Goal: Task Accomplishment & Management: Manage account settings

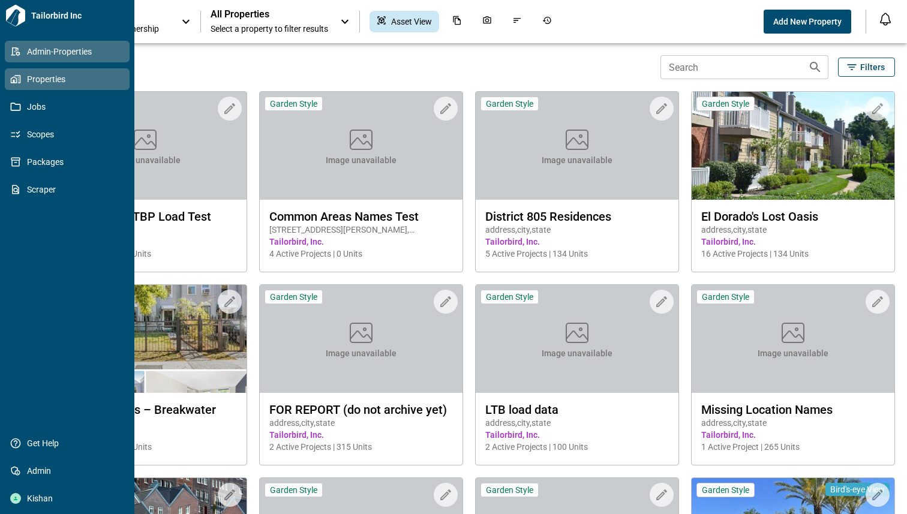
click at [30, 55] on span "Admin-Properties" at bounding box center [69, 52] width 97 height 12
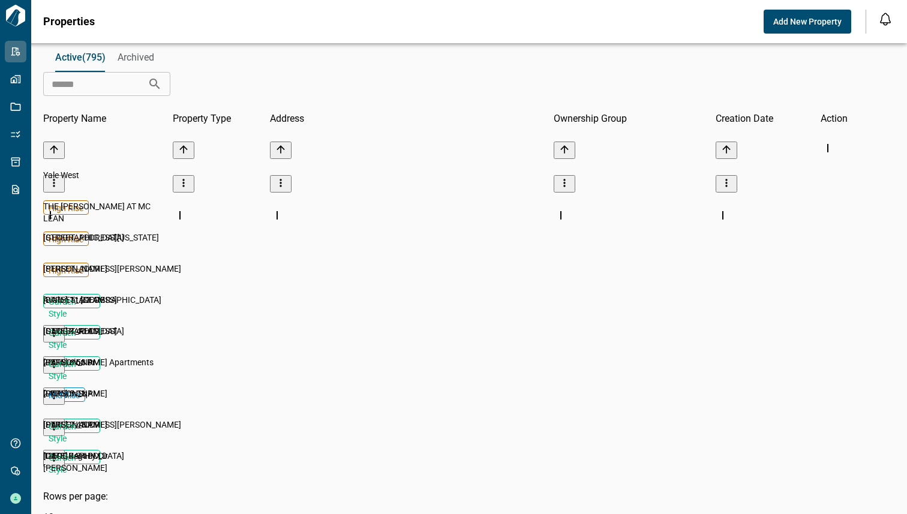
scroll to position [336, 846]
click at [55, 329] on icon "more" at bounding box center [54, 333] width 2 height 8
click at [205, 263] on div at bounding box center [124, 278] width 162 height 31
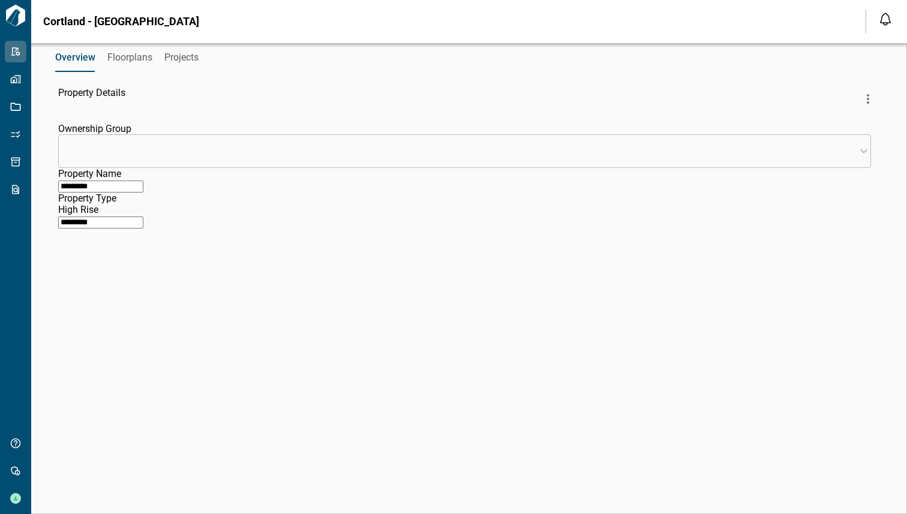
type input "********"
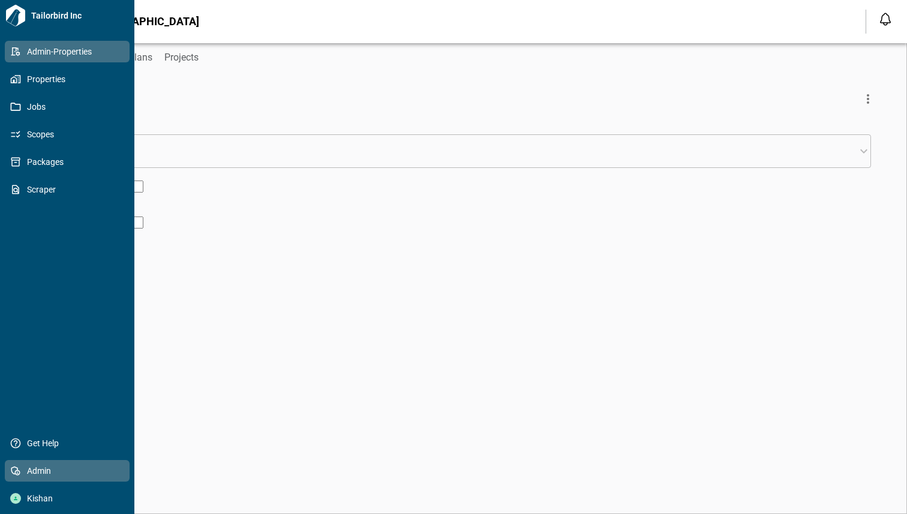
click at [22, 473] on span "Admin" at bounding box center [69, 471] width 97 height 12
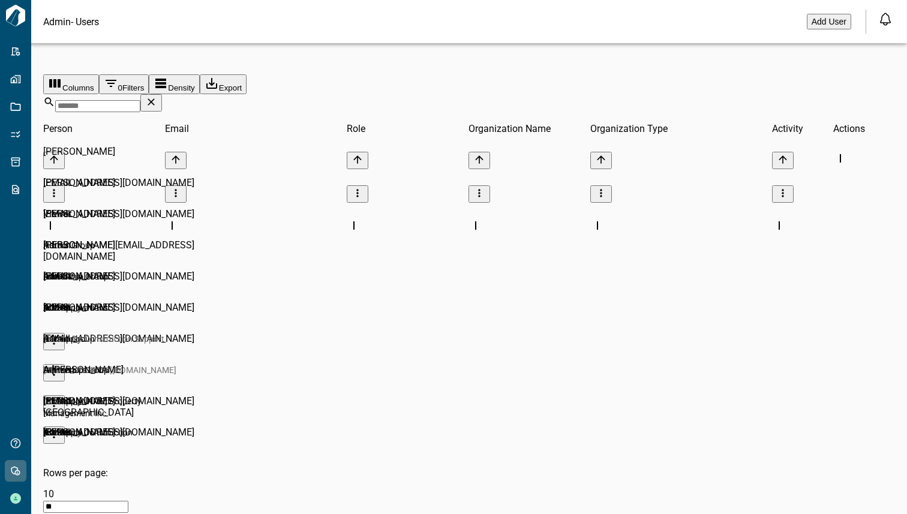
click at [167, 29] on button "Ownerships +" at bounding box center [139, 14] width 58 height 29
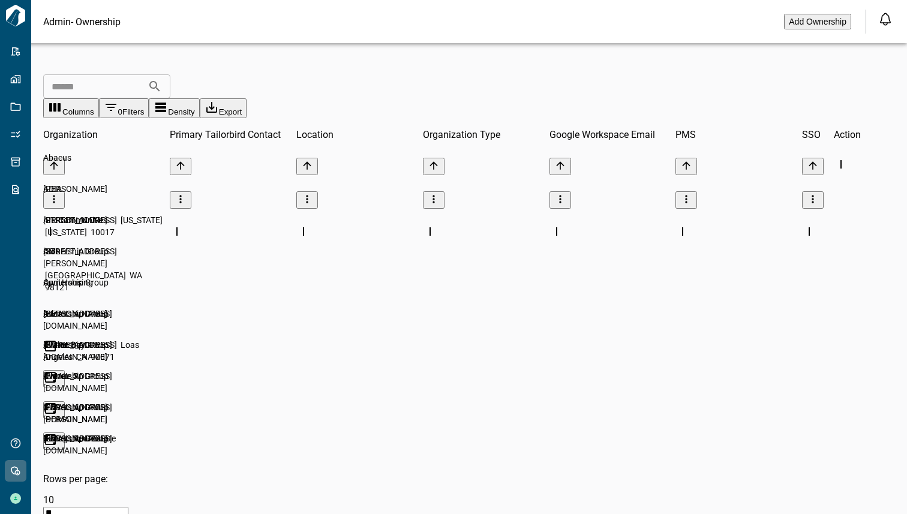
click at [75, 464] on div at bounding box center [59, 479] width 32 height 31
click at [60, 497] on icon "more" at bounding box center [54, 503] width 12 height 12
click at [823, 327] on li "Edit" at bounding box center [839, 334] width 68 height 29
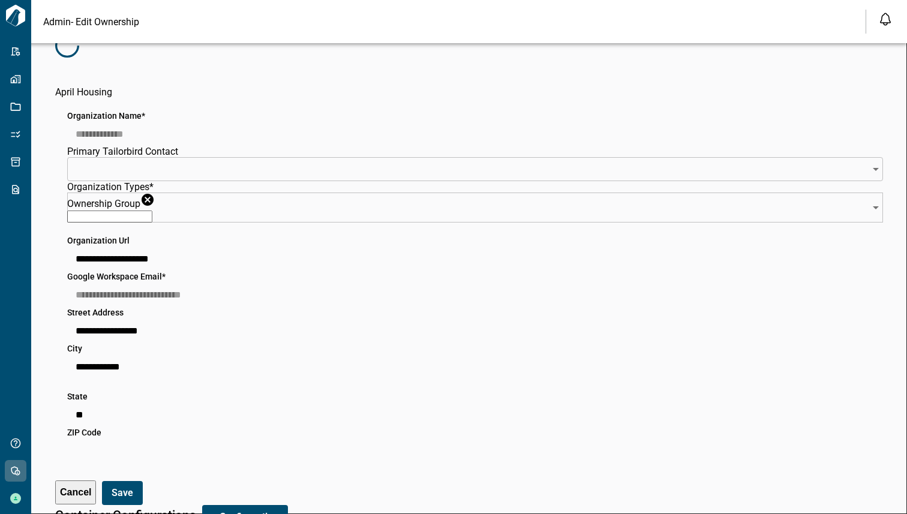
type input "**********"
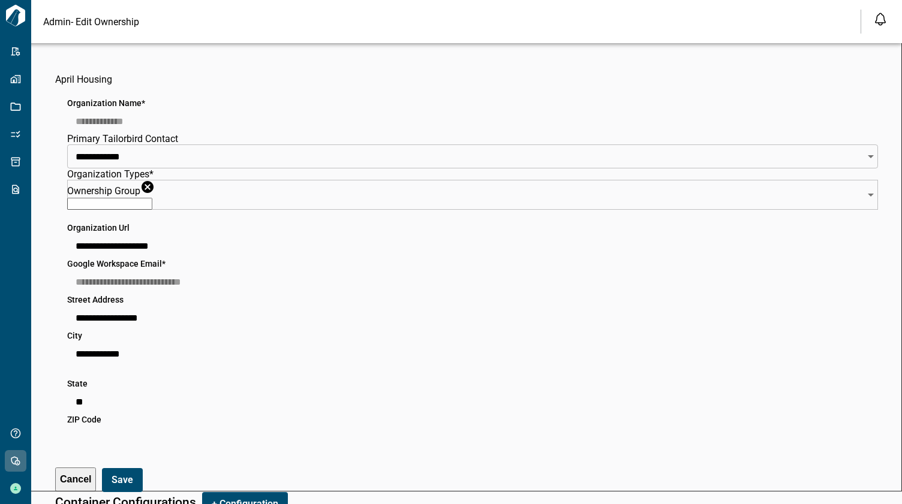
scroll to position [0, 5]
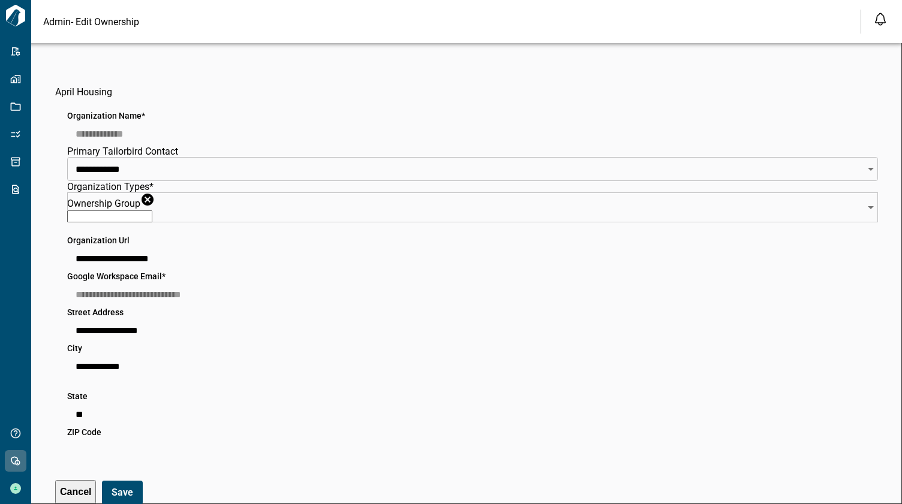
click at [166, 29] on button "Ownerships +" at bounding box center [138, 14] width 58 height 29
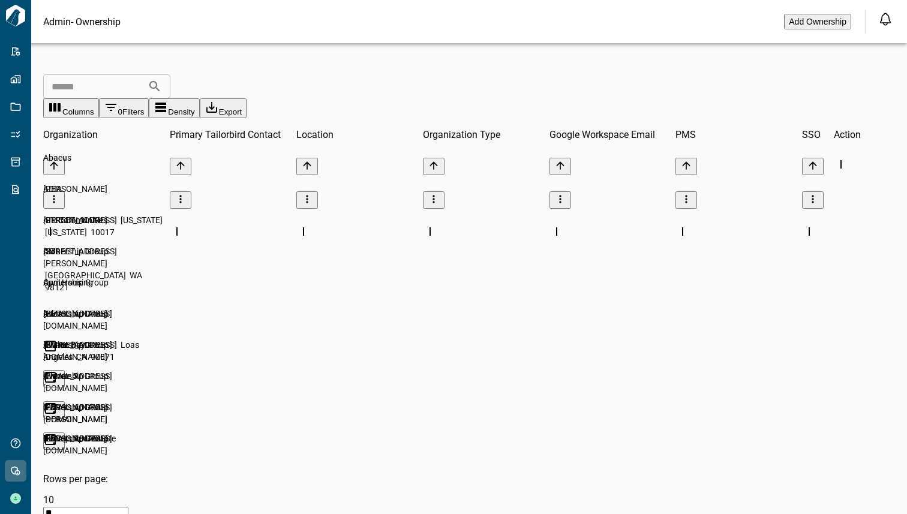
click at [97, 20] on span "Contractors" at bounding box center [71, 14] width 49 height 12
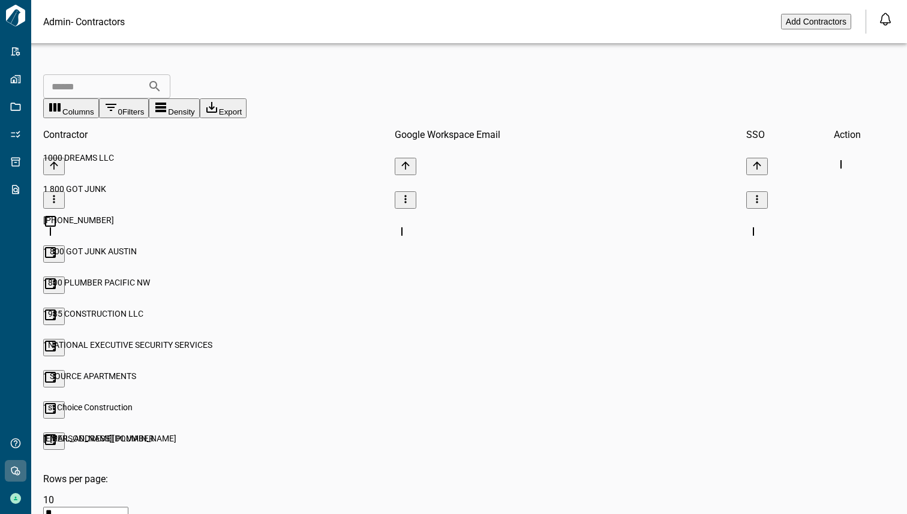
click at [167, 20] on span "Ownerships +" at bounding box center [139, 14] width 58 height 12
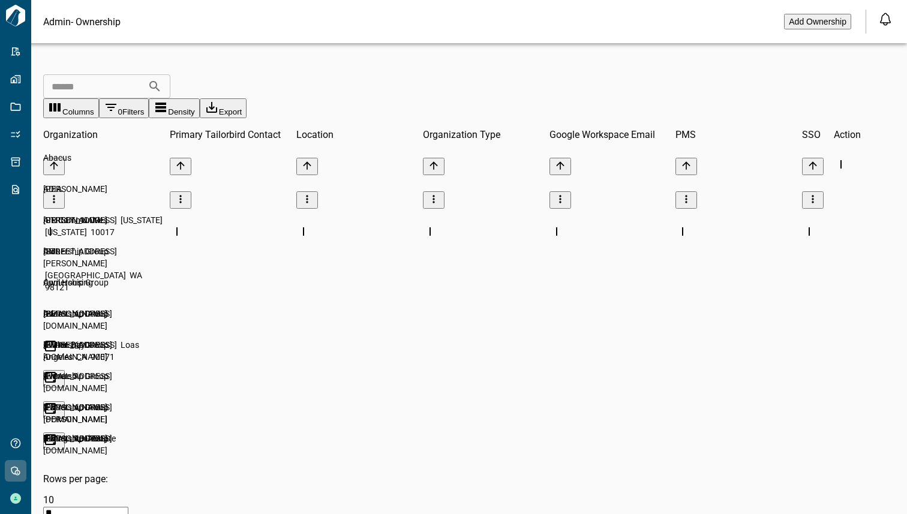
drag, startPoint x: 827, startPoint y: 390, endPoint x: 739, endPoint y: 80, distance: 321.6
click at [740, 80] on body "Tailorbird Inc Admin-Properties Properties Jobs Scopes Packages Scraper Get Hel…" at bounding box center [453, 272] width 907 height 545
click at [170, 401] on div at bounding box center [106, 416] width 127 height 31
click at [170, 373] on div at bounding box center [106, 385] width 127 height 31
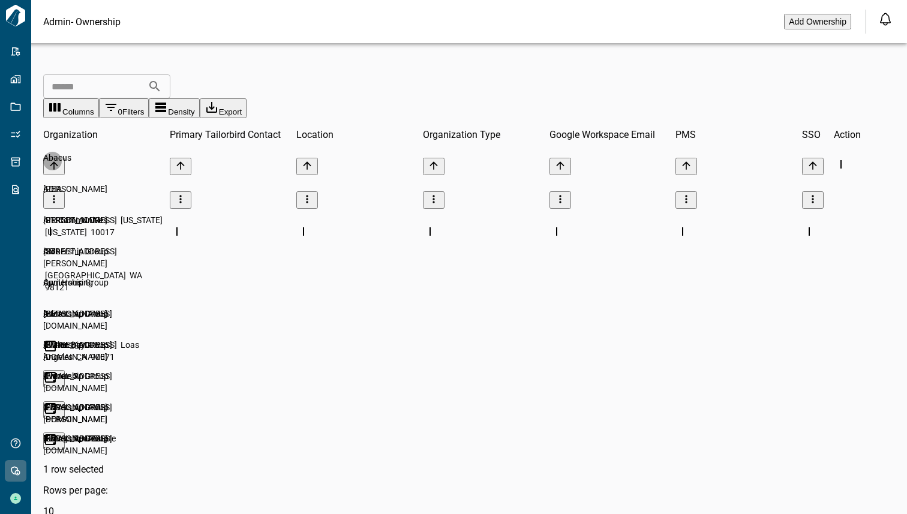
click at [822, 387] on li "Edit" at bounding box center [839, 396] width 68 height 29
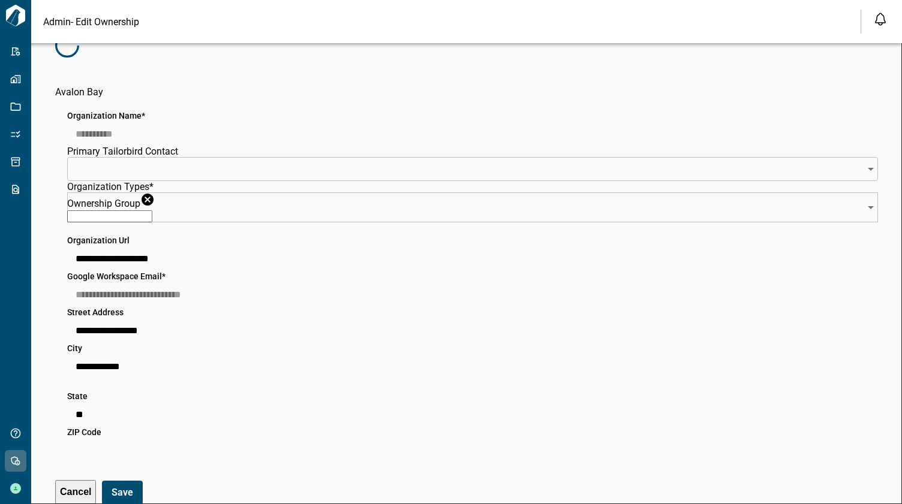
scroll to position [86, 822]
